Goal: Complete application form

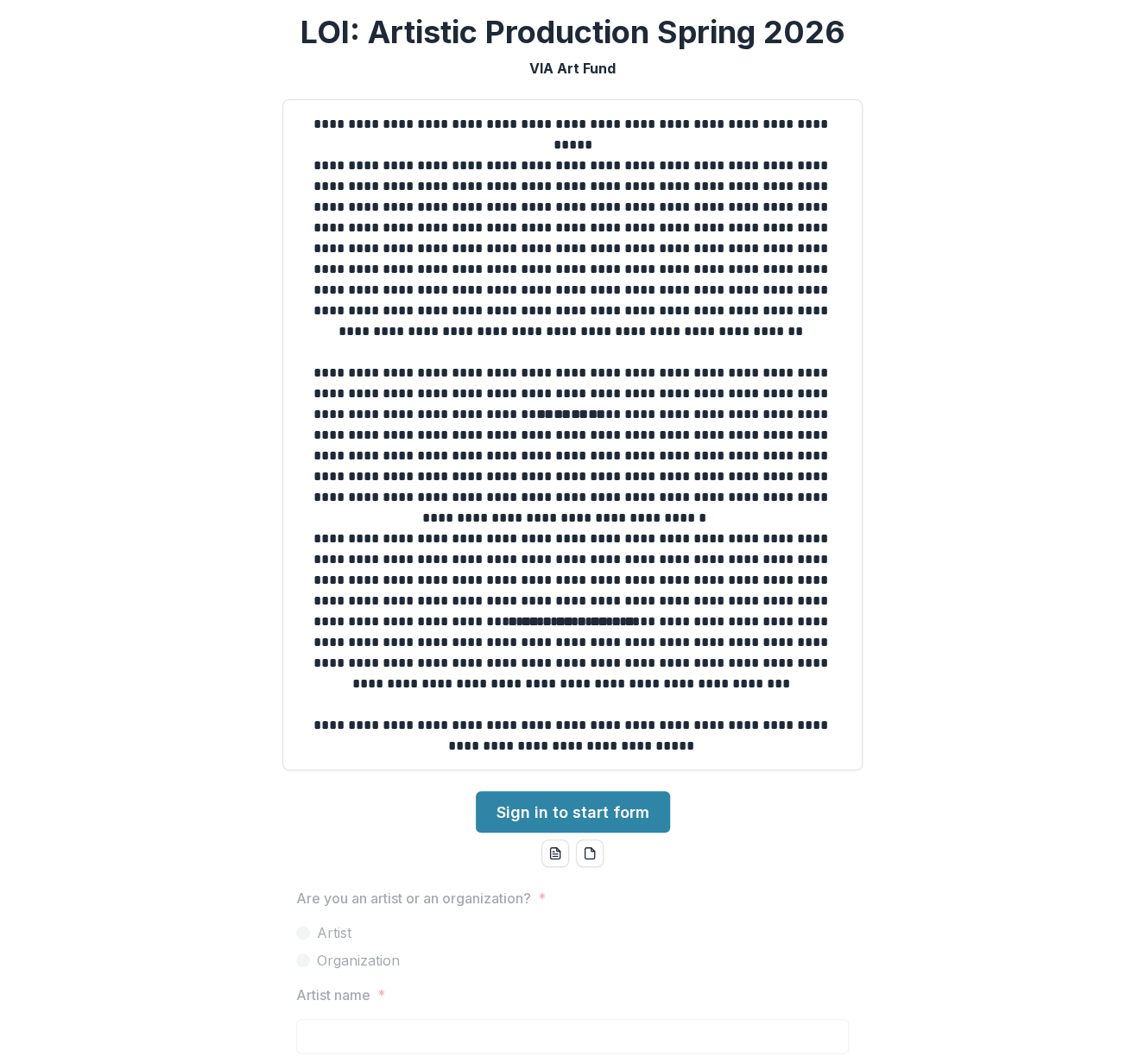
click at [201, 341] on div "**********" at bounding box center [572, 532] width 1145 height 1064
click at [519, 802] on link "Sign in to start form" at bounding box center [572, 812] width 194 height 42
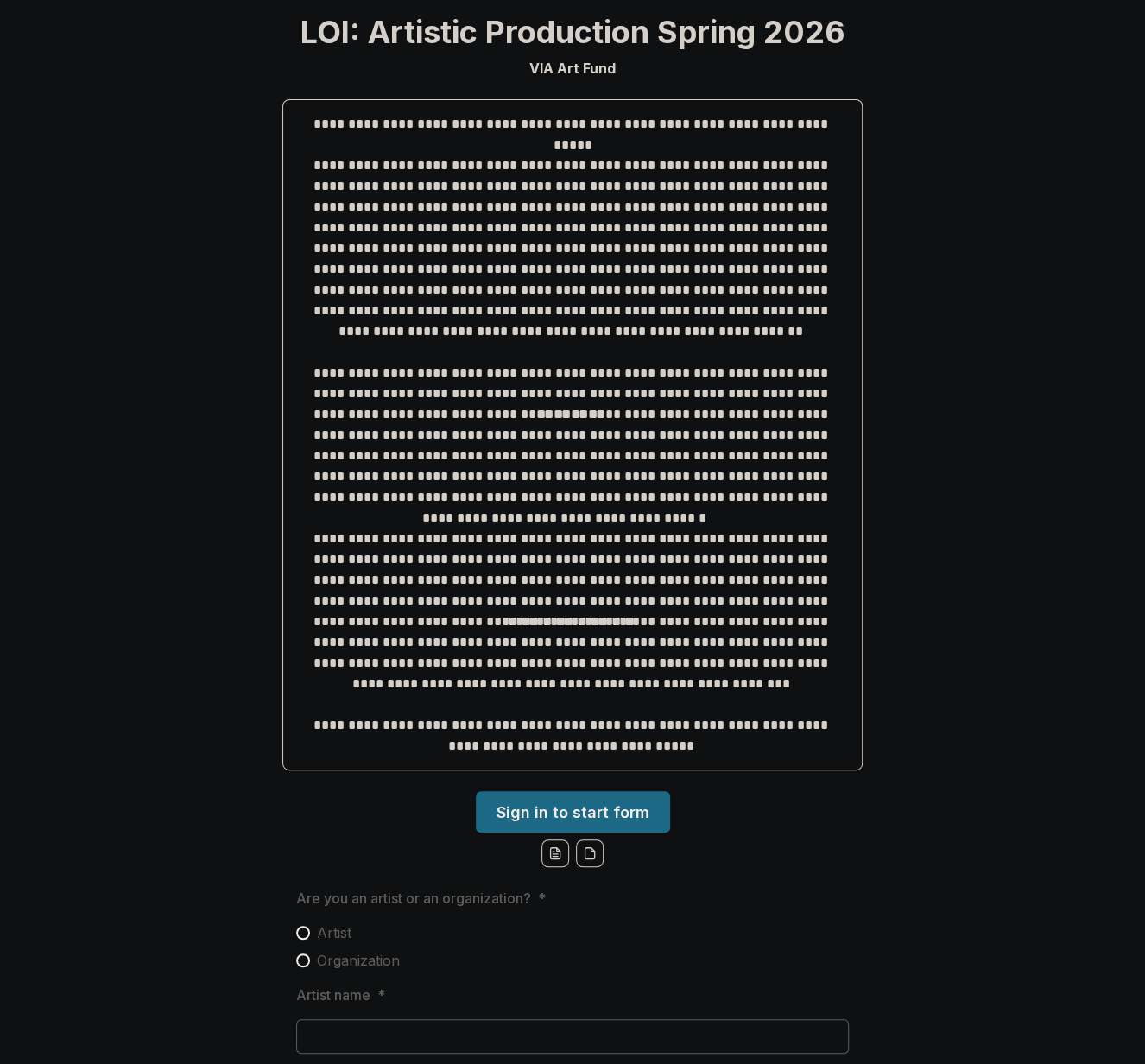
click at [240, 219] on div "**********" at bounding box center [572, 532] width 1145 height 1064
click at [203, 157] on div "**********" at bounding box center [572, 532] width 1145 height 1064
